Goal: Book appointment/travel/reservation

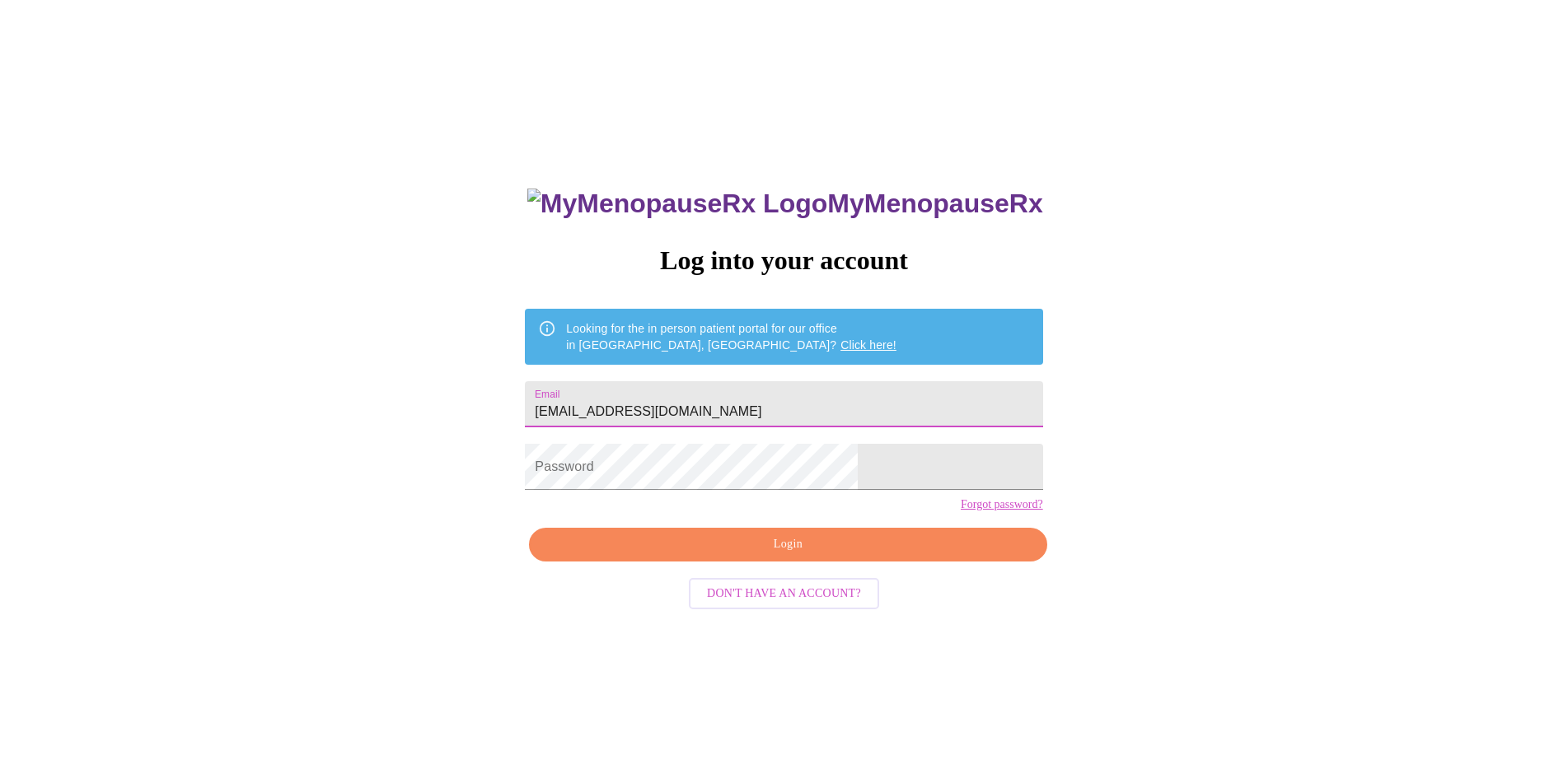
type input "[EMAIL_ADDRESS][DOMAIN_NAME]"
click at [797, 555] on span "Login" at bounding box center [788, 545] width 480 height 21
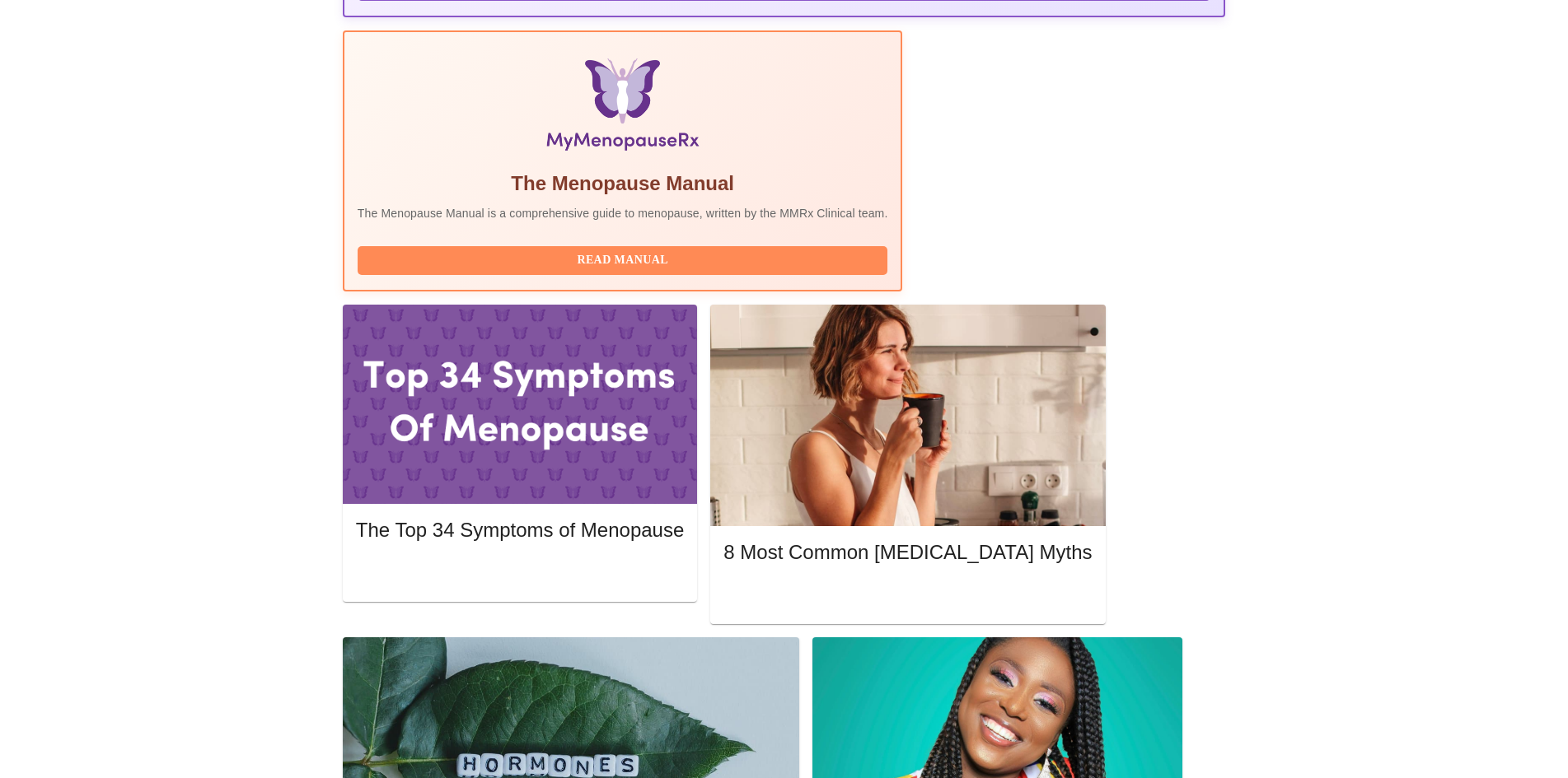
scroll to position [576, 0]
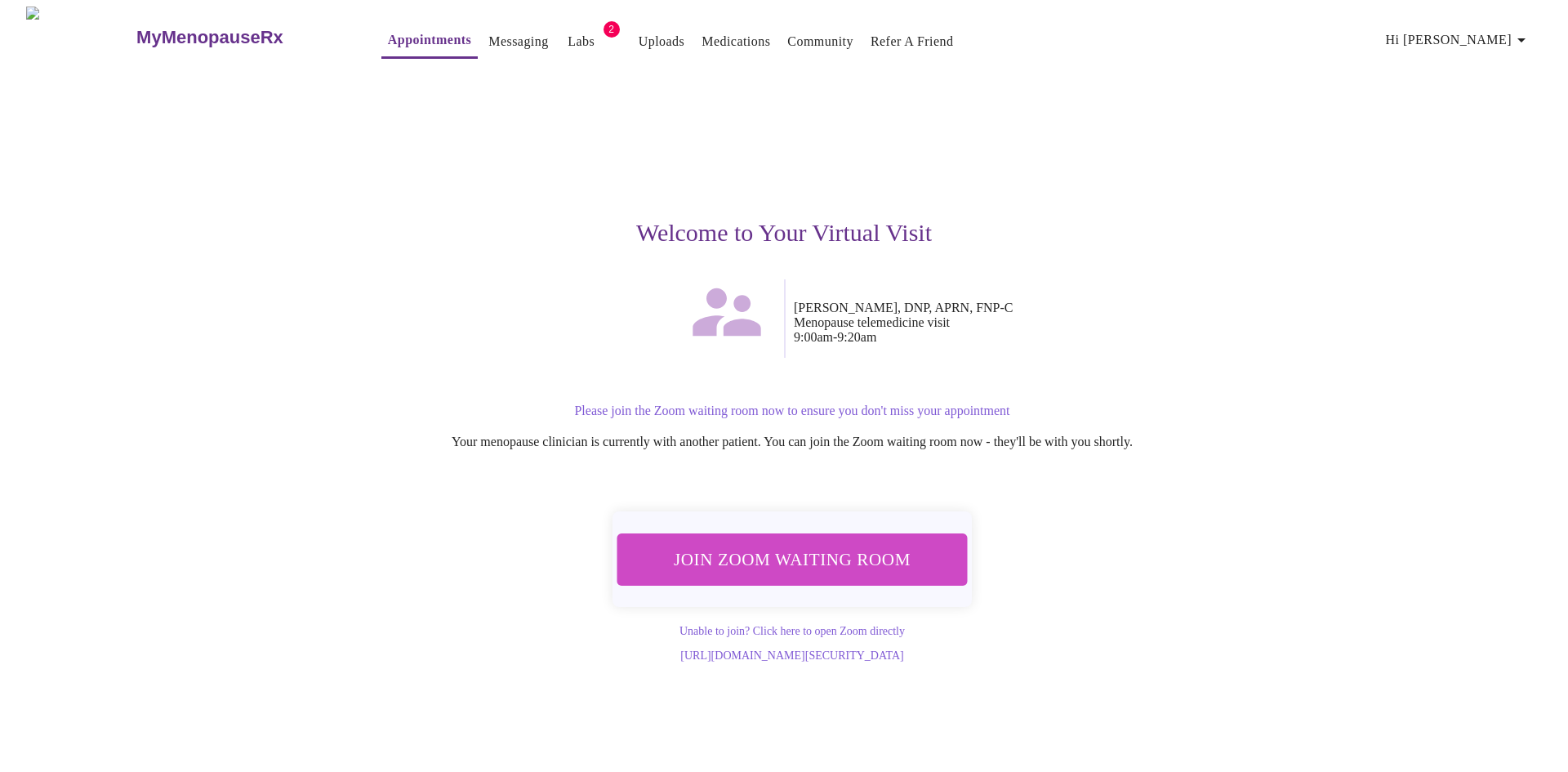
click at [748, 552] on span "Join Zoom Waiting Room" at bounding box center [792, 559] width 308 height 30
